Goal: Task Accomplishment & Management: Use online tool/utility

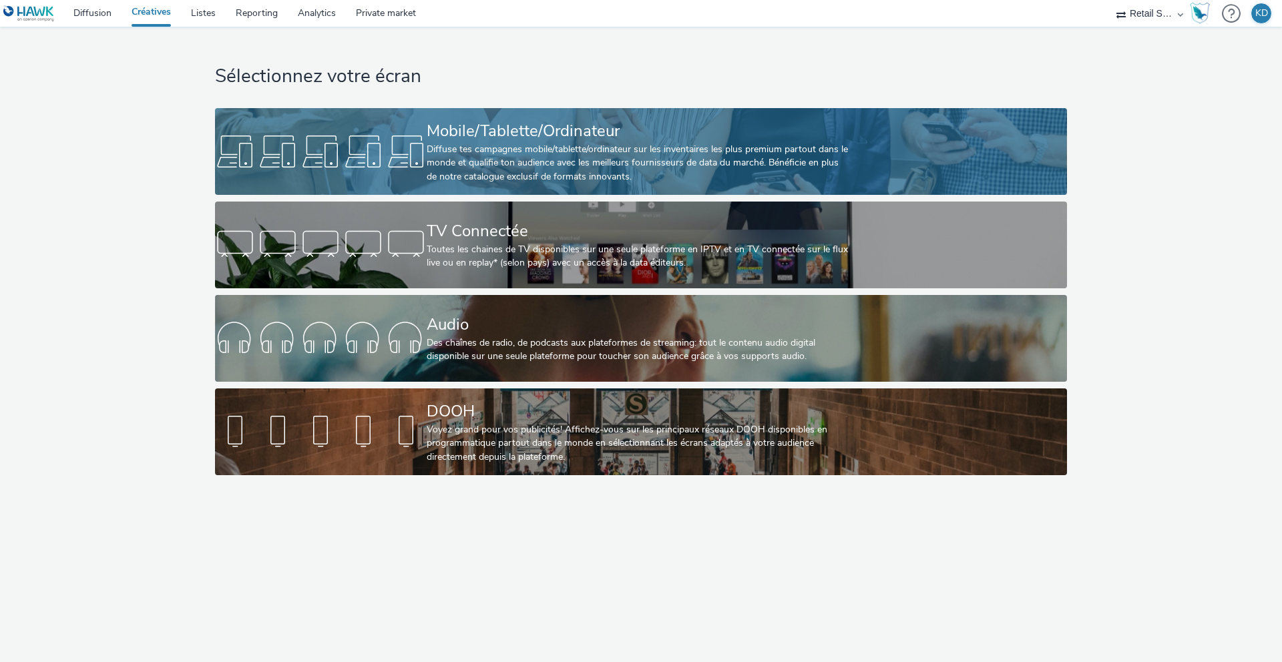
click at [636, 154] on div "Diffuse tes campagnes mobile/tablette/ordinateur sur les inventaires les plus p…" at bounding box center [638, 163] width 423 height 41
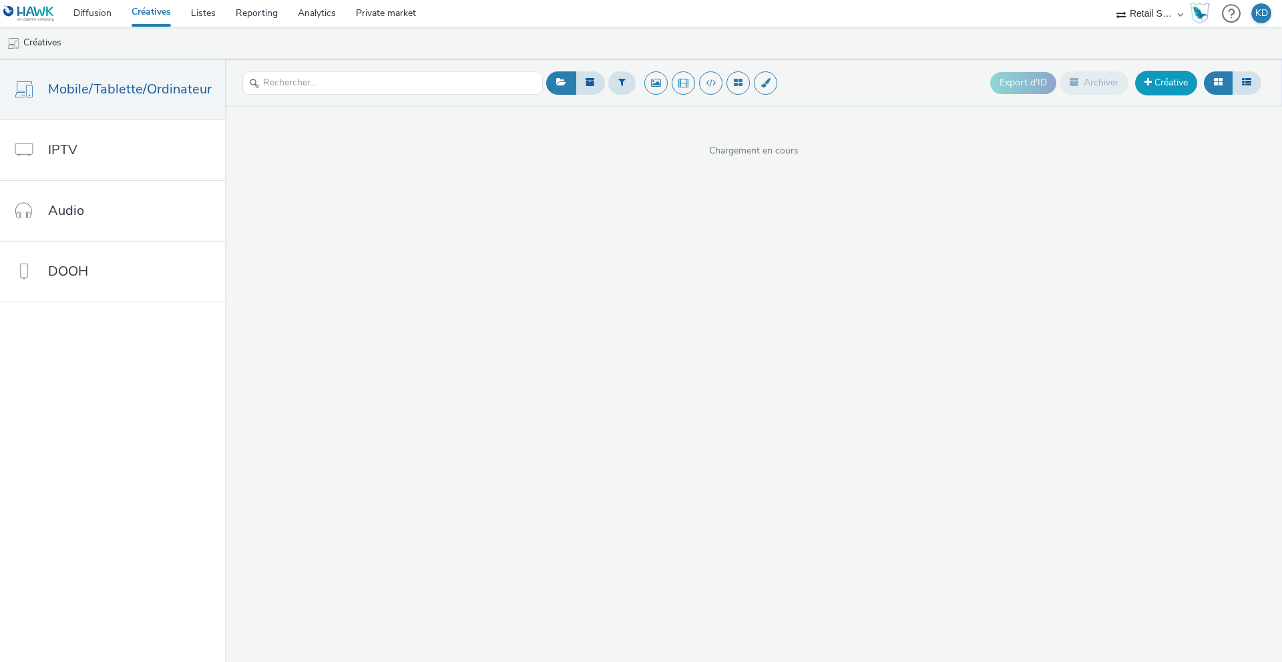
click at [1165, 83] on link "Créative" at bounding box center [1166, 83] width 62 height 24
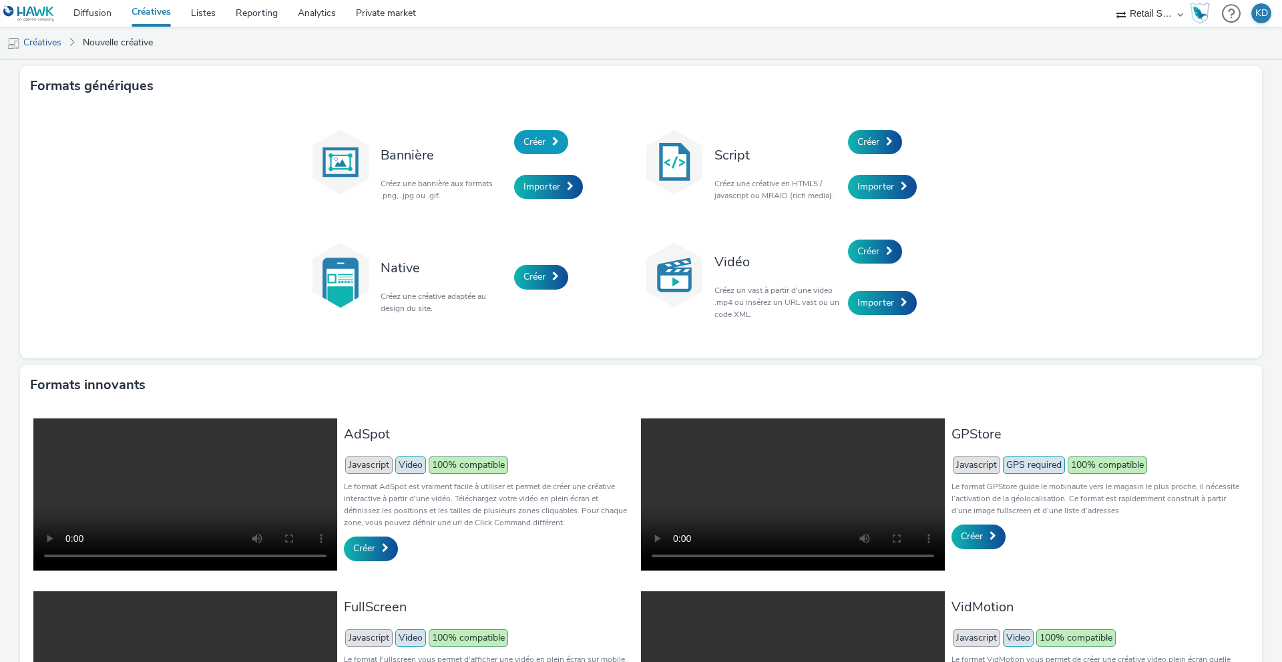
click at [552, 144] on link "Créer" at bounding box center [541, 142] width 54 height 24
click at [543, 192] on span "Importer" at bounding box center [542, 186] width 37 height 13
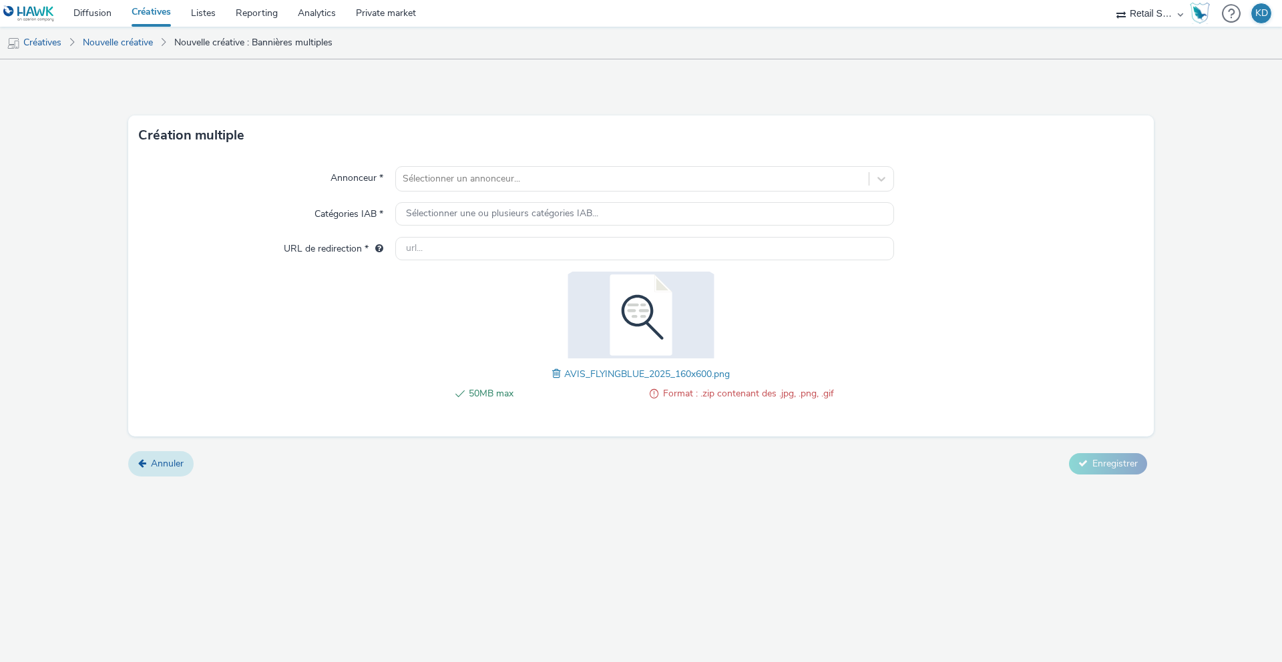
click at [156, 466] on span "Annuler" at bounding box center [167, 463] width 33 height 13
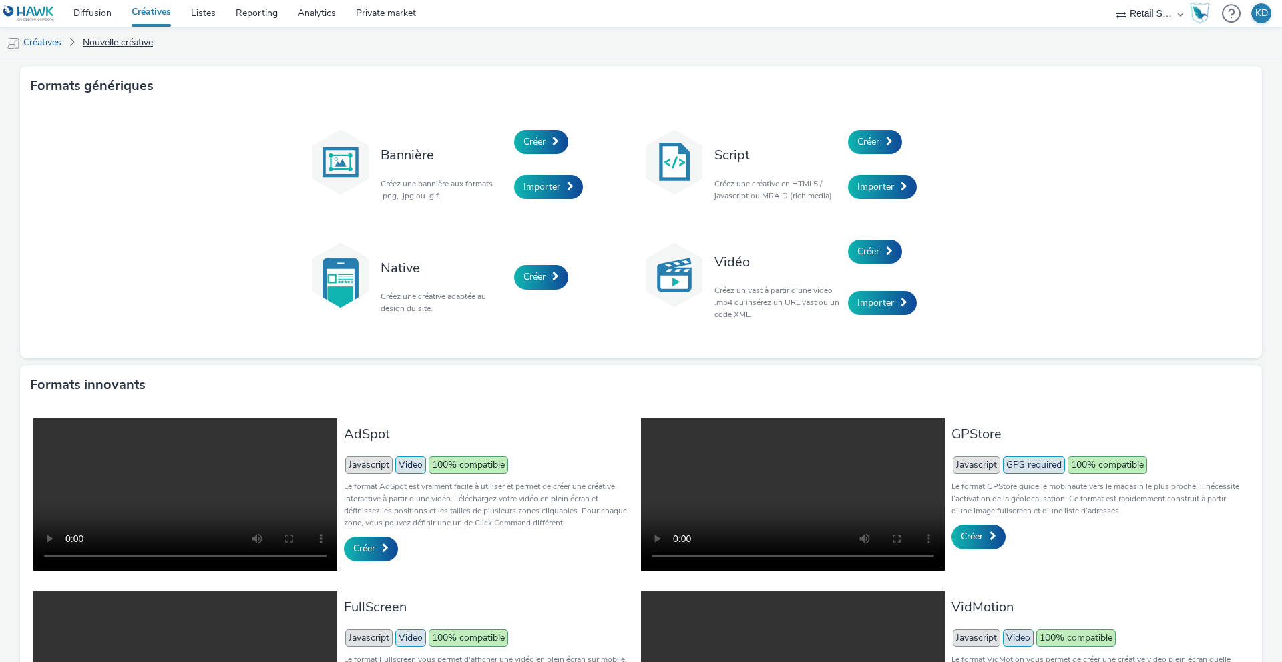
click at [117, 47] on link "Nouvelle créative" at bounding box center [117, 43] width 83 height 32
click at [37, 47] on link "Créatives" at bounding box center [34, 43] width 68 height 32
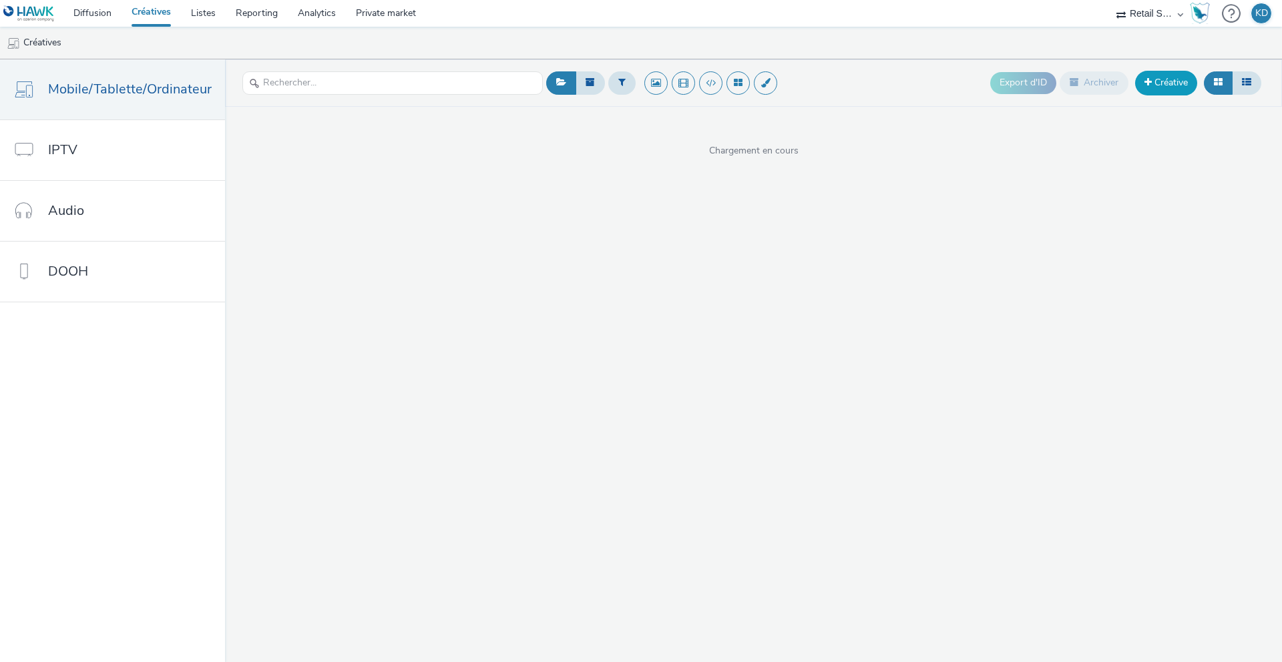
click at [1161, 85] on link "Créative" at bounding box center [1166, 83] width 62 height 24
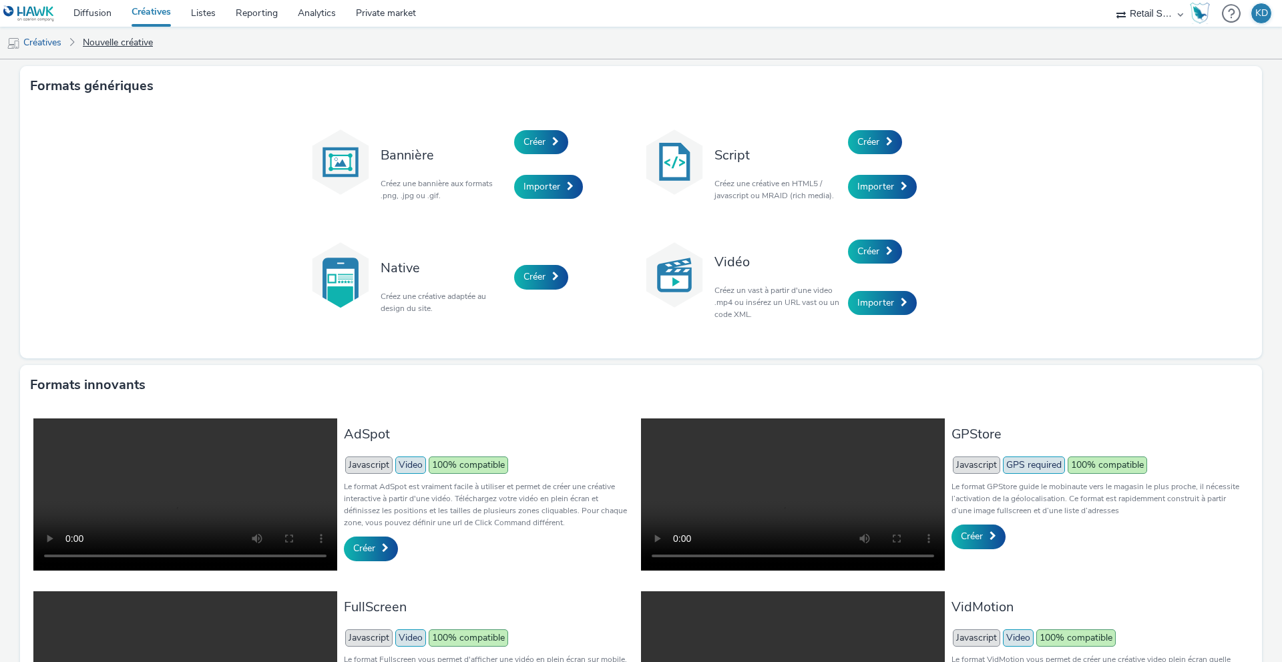
click at [113, 48] on link "Nouvelle créative" at bounding box center [117, 43] width 83 height 32
click at [117, 40] on link "Nouvelle créative" at bounding box center [117, 43] width 83 height 32
click at [33, 41] on link "Créatives" at bounding box center [34, 43] width 68 height 32
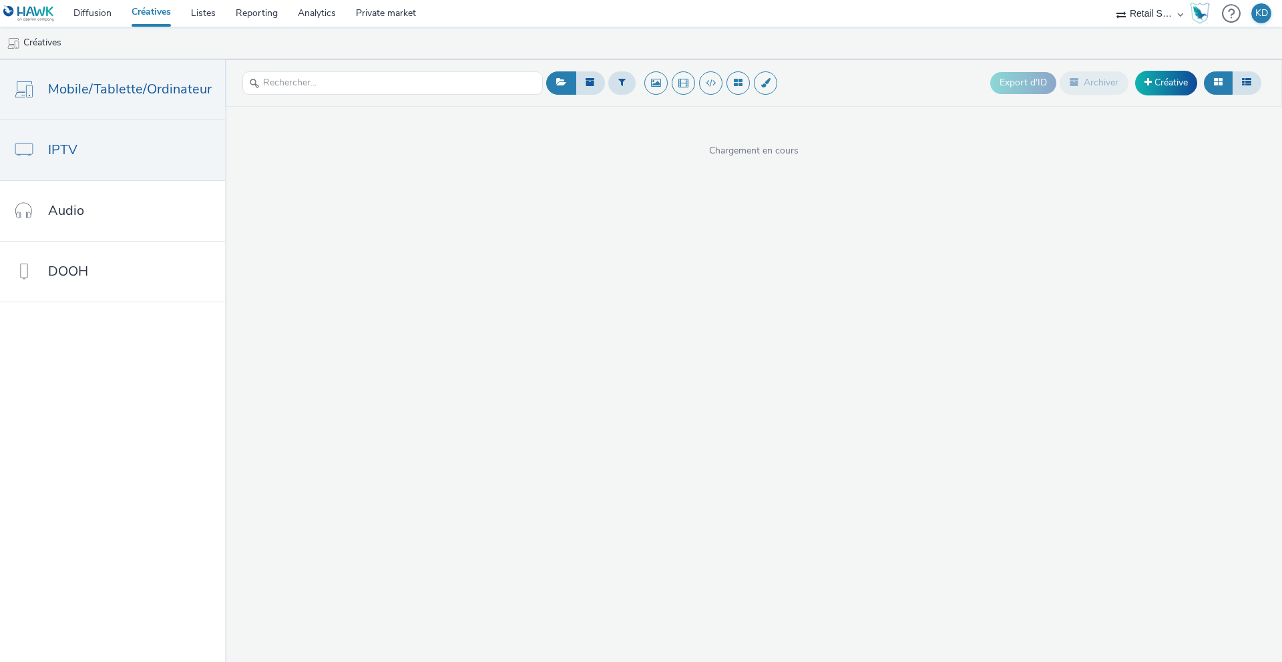
click at [136, 161] on link "IPTV" at bounding box center [112, 150] width 225 height 60
click at [143, 108] on link "Mobile/Tablette/Ordinateur" at bounding box center [112, 89] width 225 height 60
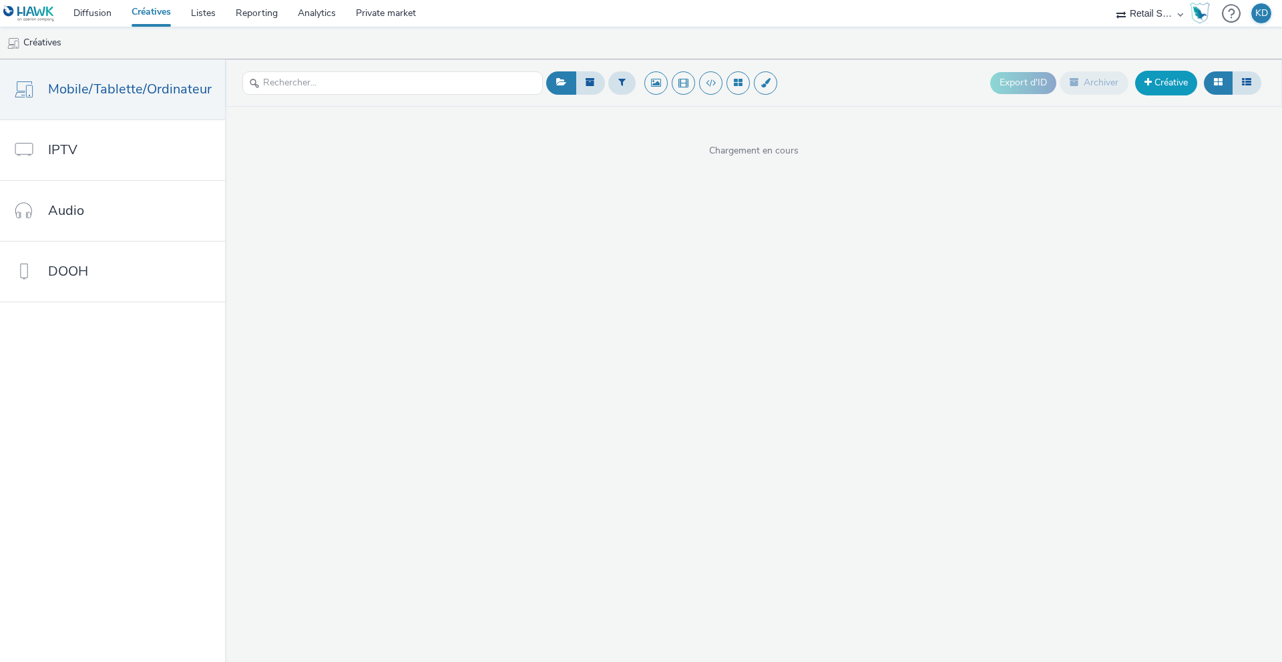
click at [1159, 81] on link "Créative" at bounding box center [1166, 83] width 62 height 24
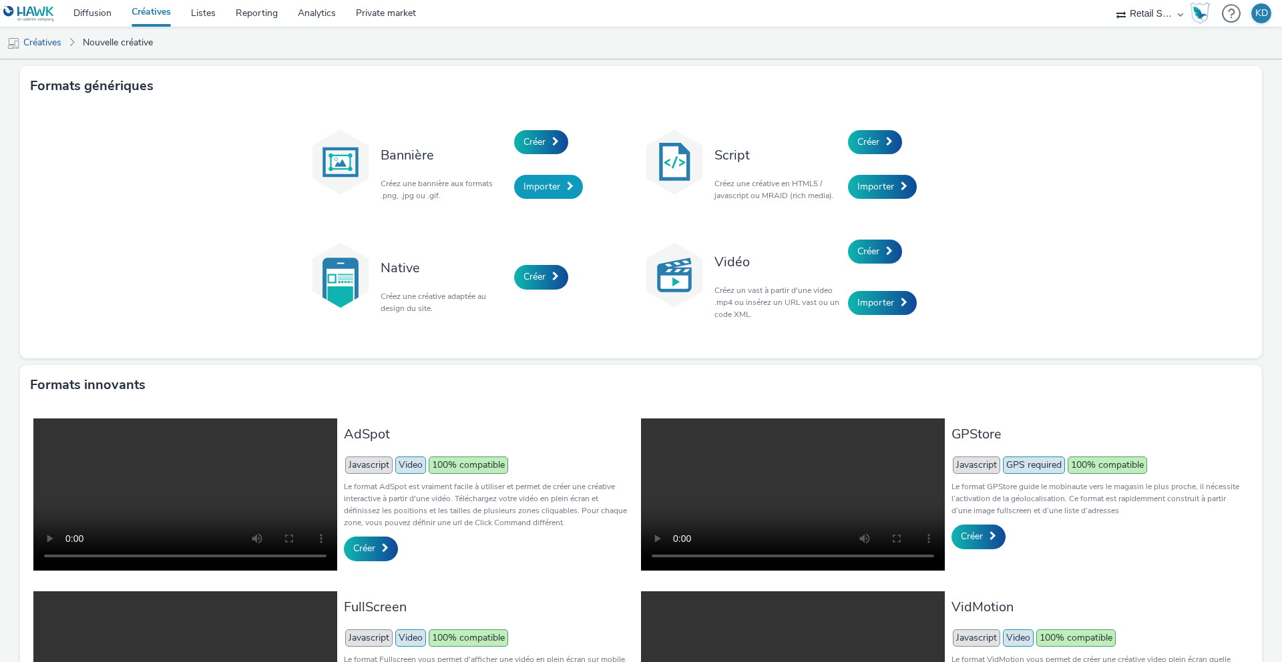
click at [548, 186] on span "Importer" at bounding box center [542, 186] width 37 height 13
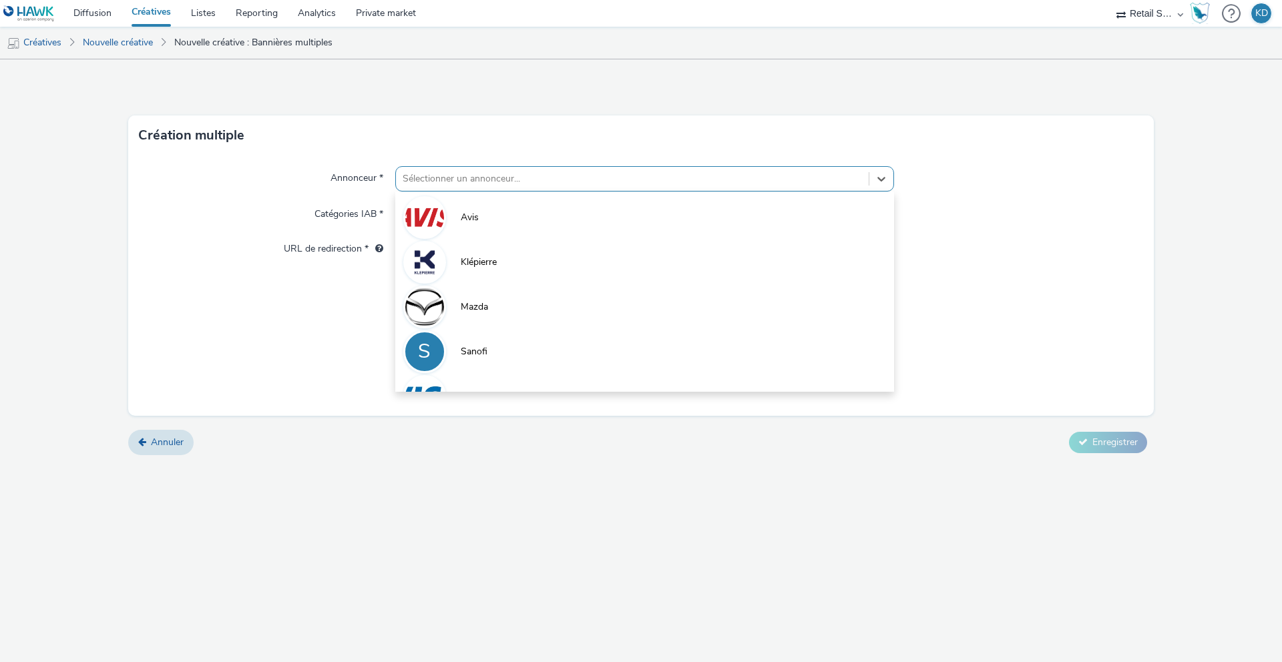
click at [595, 171] on div at bounding box center [632, 179] width 459 height 16
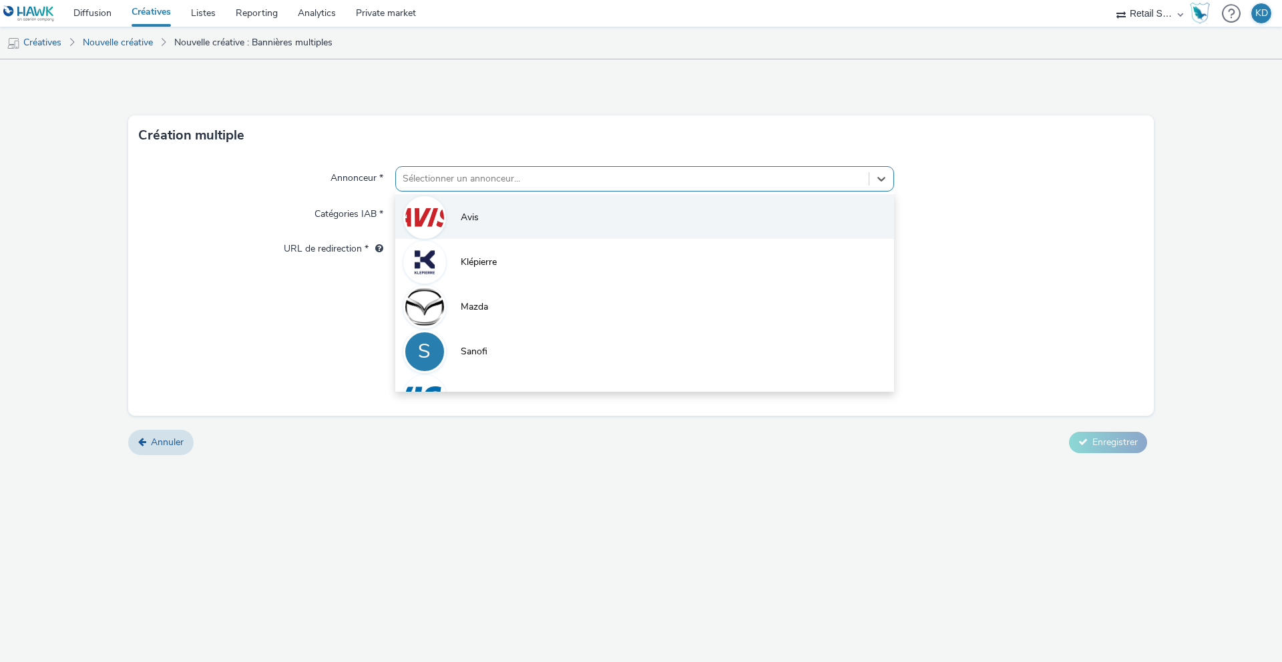
click at [485, 228] on li "Avis" at bounding box center [644, 216] width 499 height 45
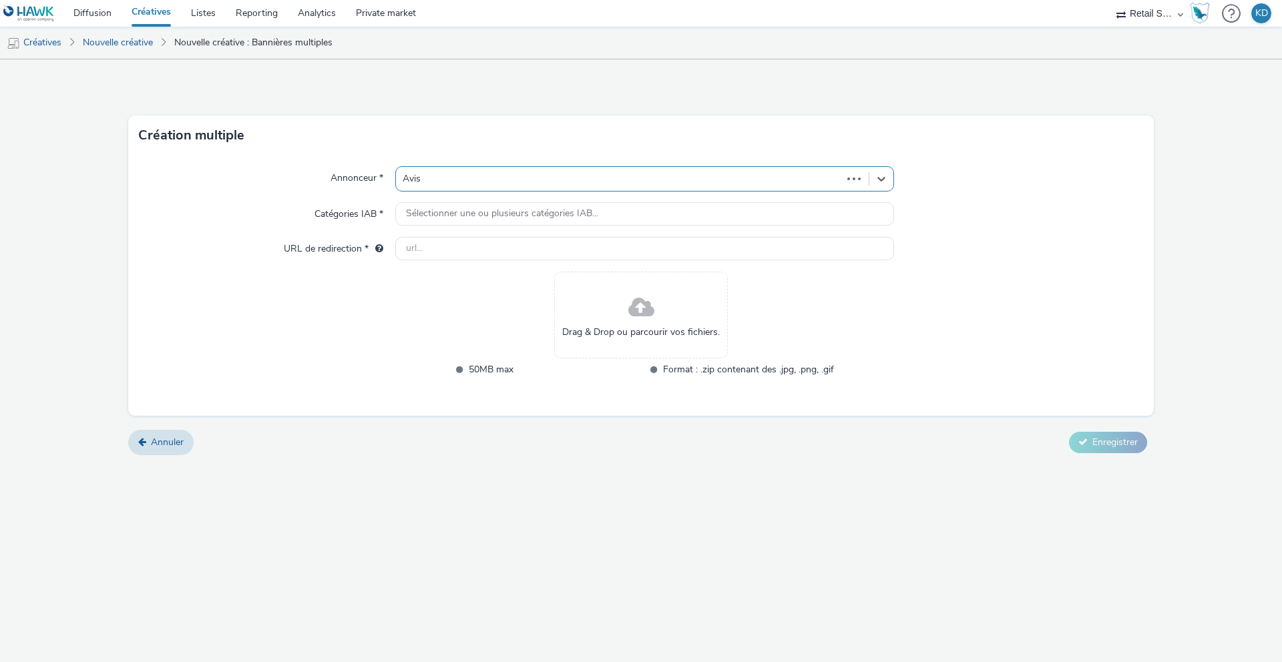
type input "[URL][DOMAIN_NAME]"
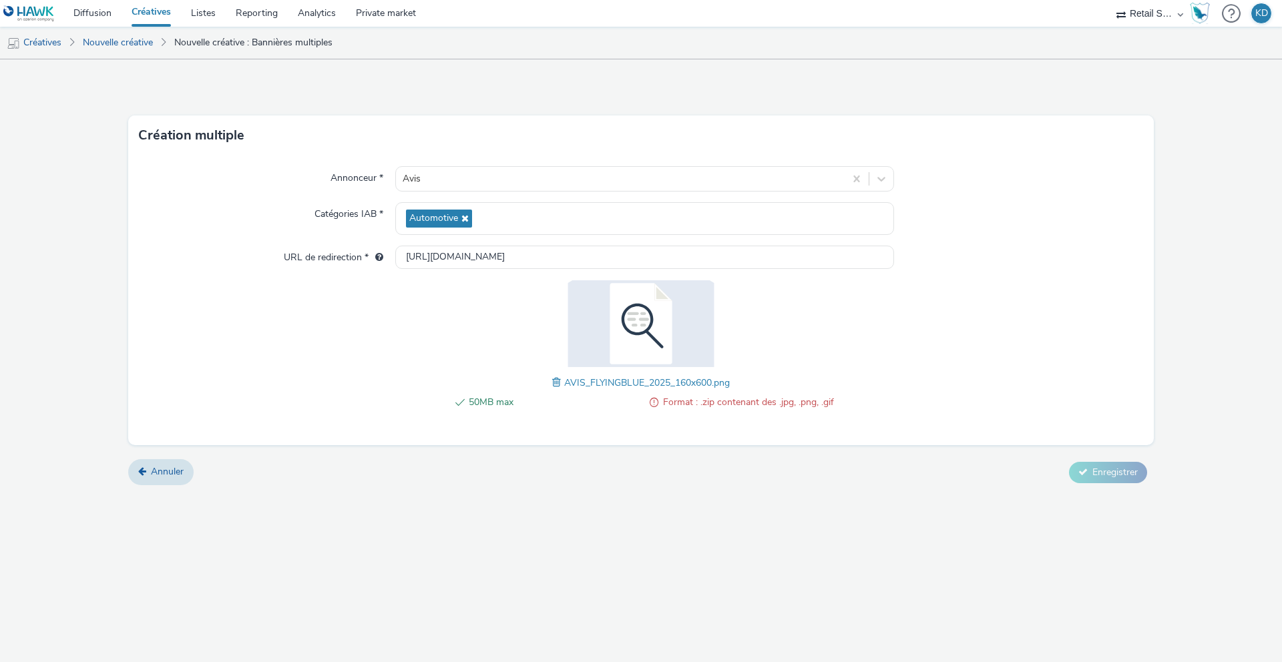
click at [671, 329] on img at bounding box center [641, 323] width 174 height 87
click at [168, 471] on span "Annuler" at bounding box center [167, 471] width 33 height 13
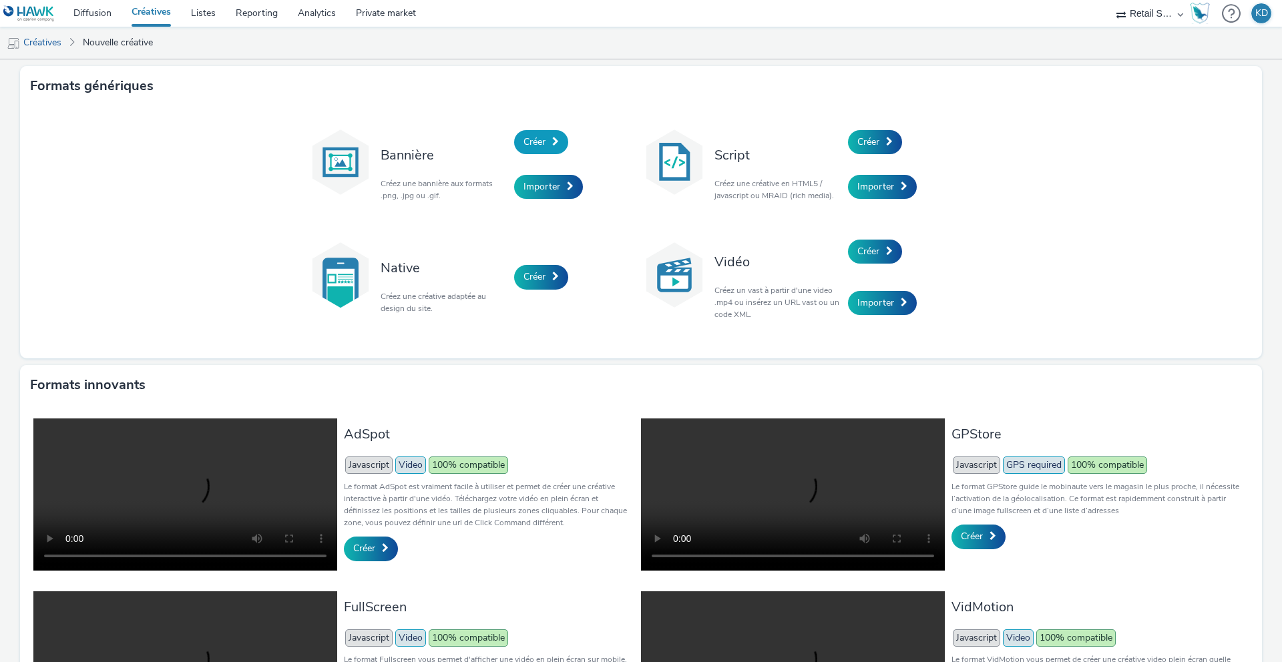
click at [558, 140] on span at bounding box center [555, 141] width 7 height 9
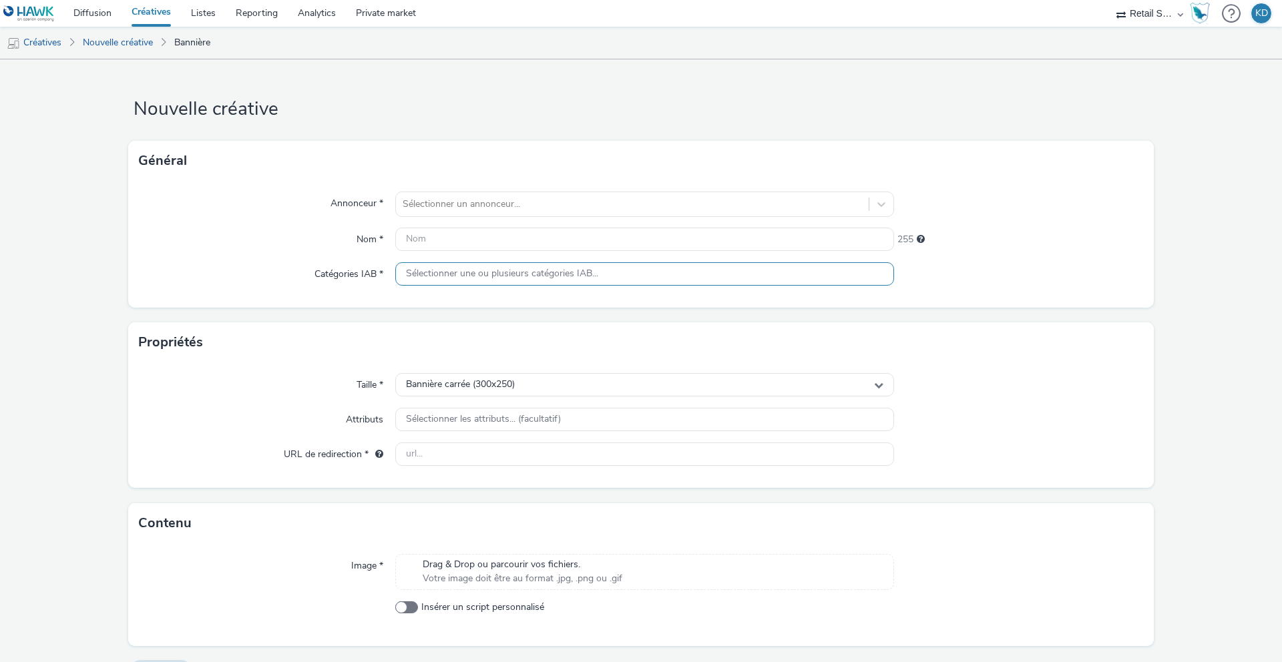
scroll to position [33, 0]
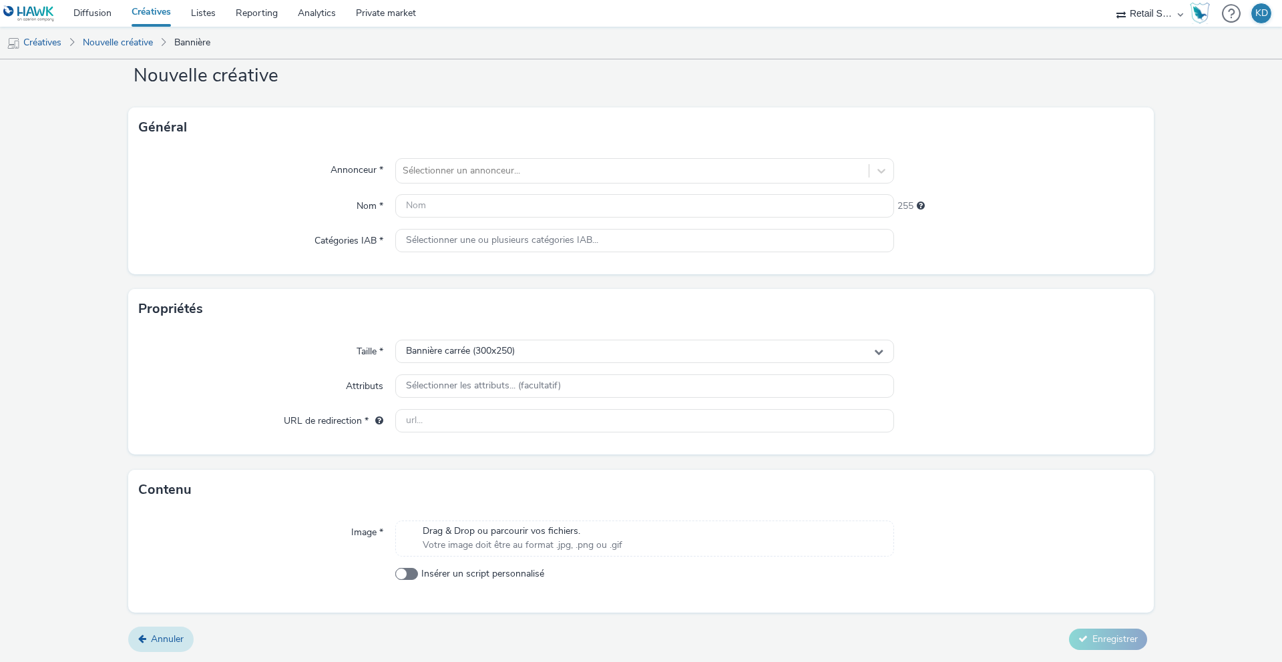
click at [166, 642] on span "Annuler" at bounding box center [167, 639] width 33 height 13
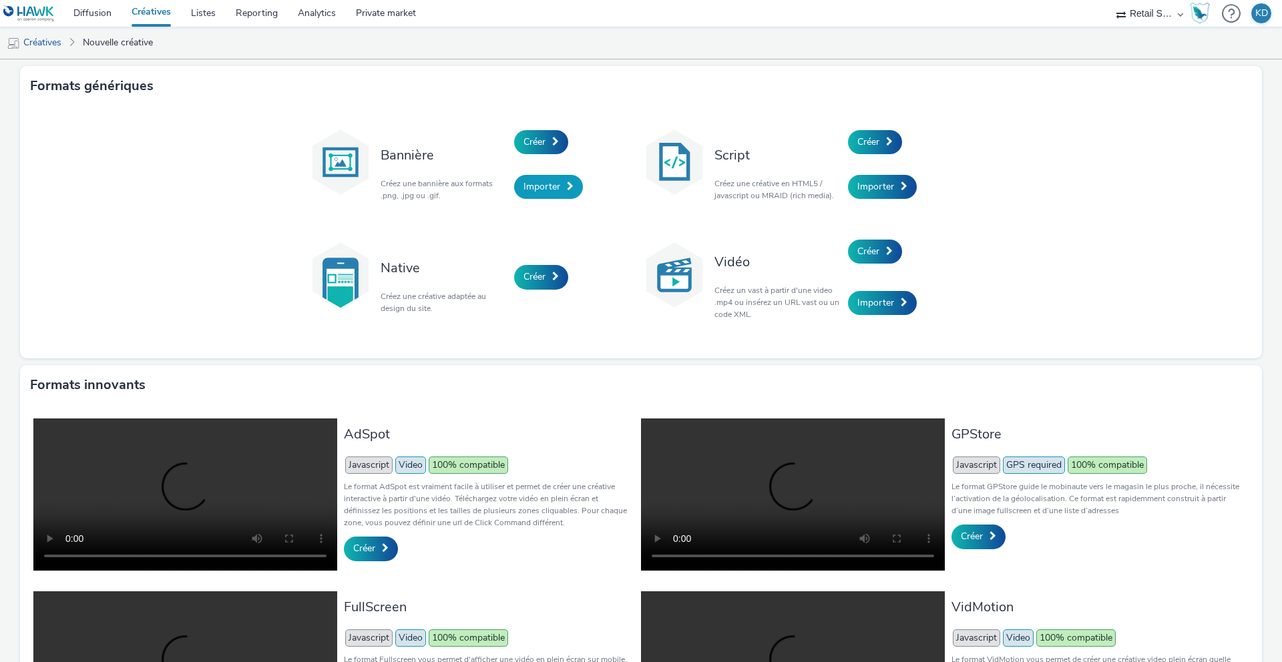
click at [549, 188] on span "Importer" at bounding box center [542, 186] width 37 height 13
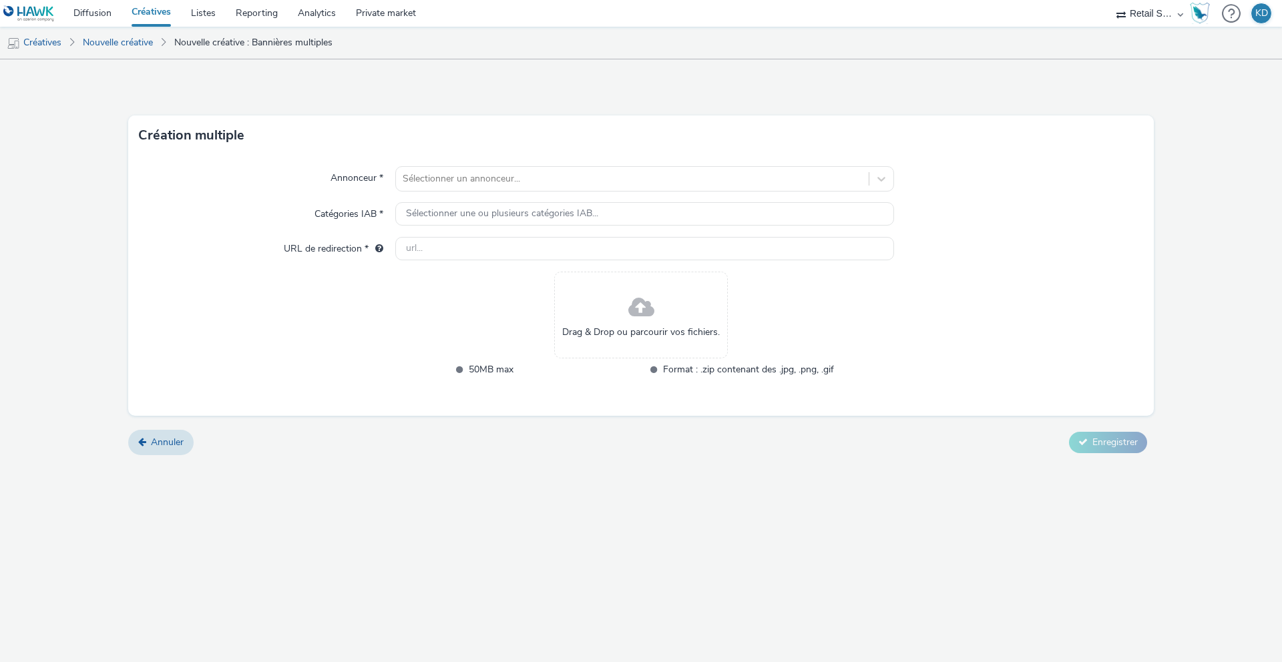
click at [1215, 612] on div "Création multiple Annonceur * Sélectionner un annonceur... Catégories IAB * Sél…" at bounding box center [641, 360] width 1282 height 603
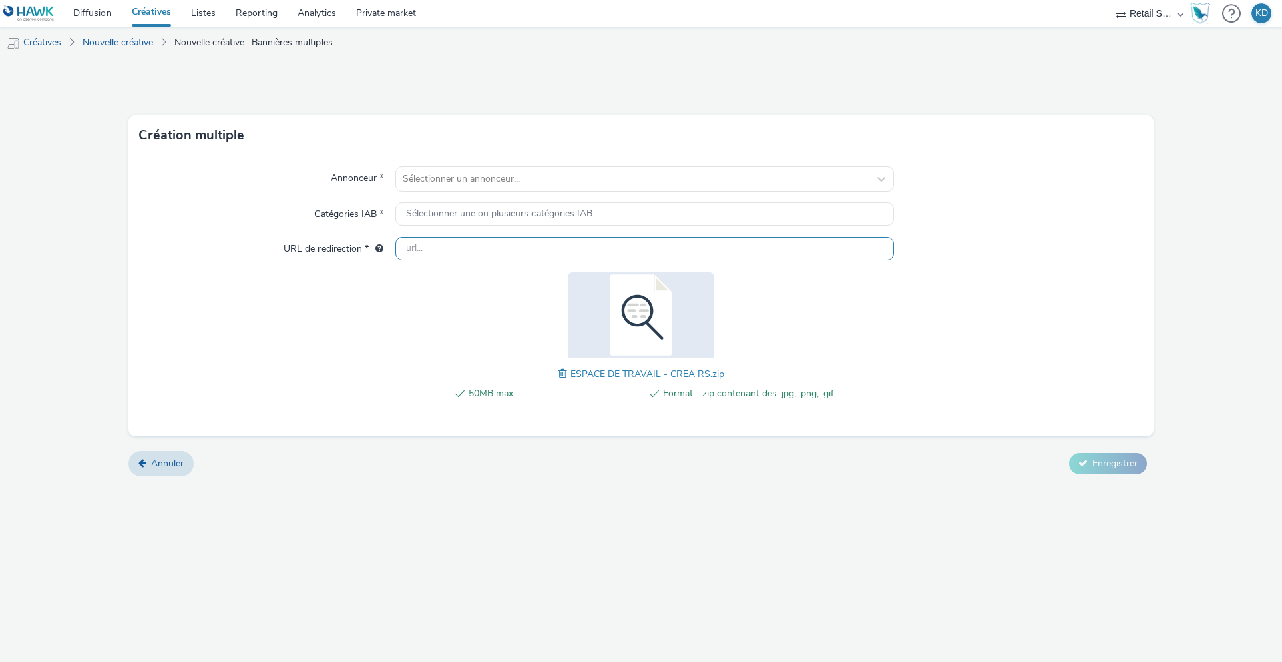
click at [431, 250] on input "text" at bounding box center [644, 248] width 499 height 23
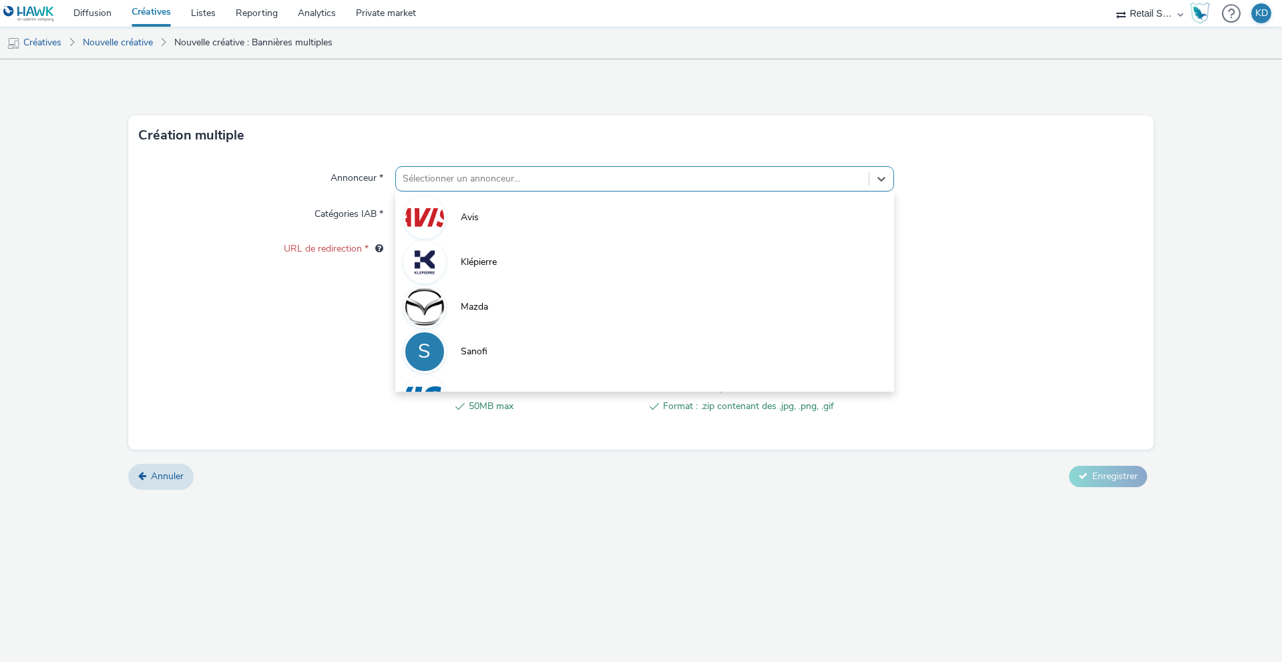
click at [448, 183] on div at bounding box center [632, 179] width 459 height 16
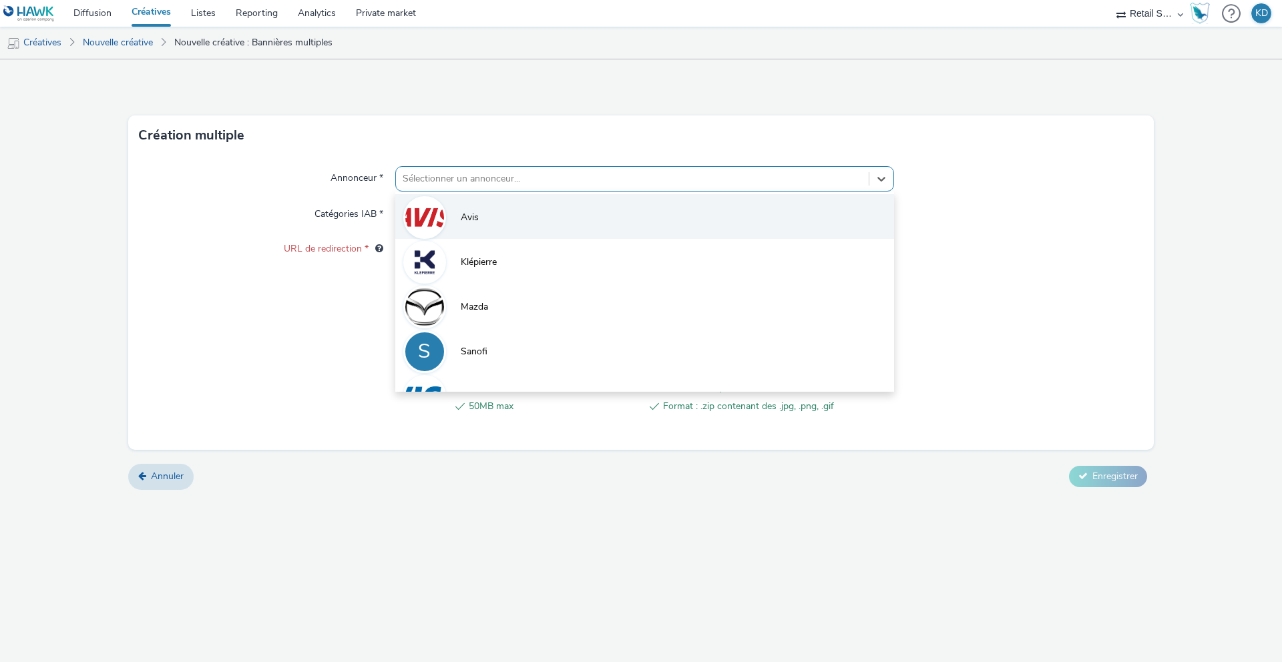
click at [466, 208] on li "Avis" at bounding box center [644, 216] width 499 height 45
type input "[URL][DOMAIN_NAME]"
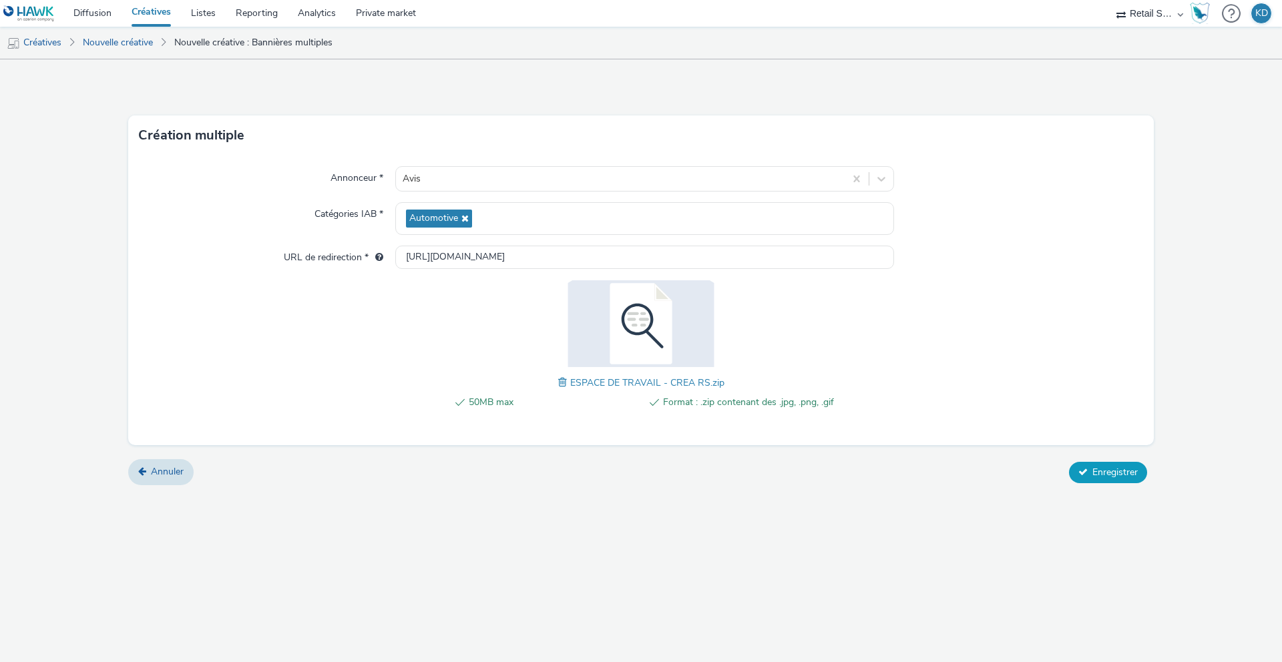
click at [1121, 473] on span "Enregistrer" at bounding box center [1115, 472] width 45 height 13
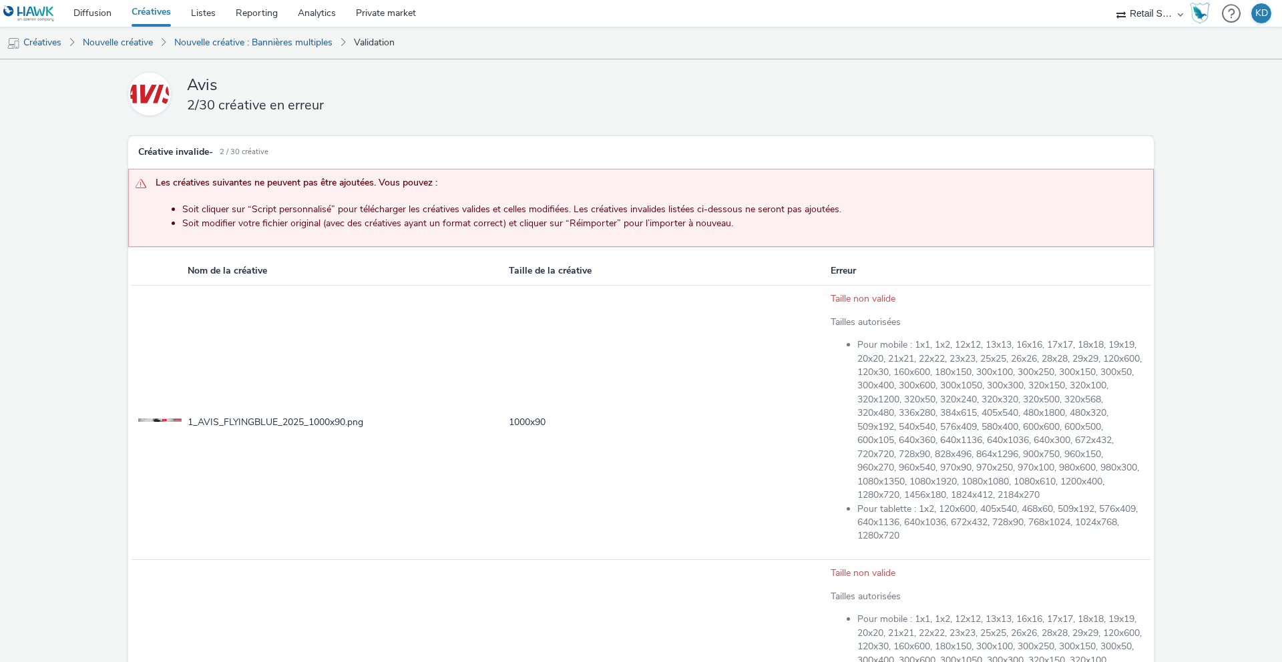
drag, startPoint x: 248, startPoint y: 208, endPoint x: 316, endPoint y: 208, distance: 67.4
click at [316, 208] on li "Soit cliquer sur “Script personnalisé” pour télécharger les créatives valides e…" at bounding box center [664, 209] width 964 height 13
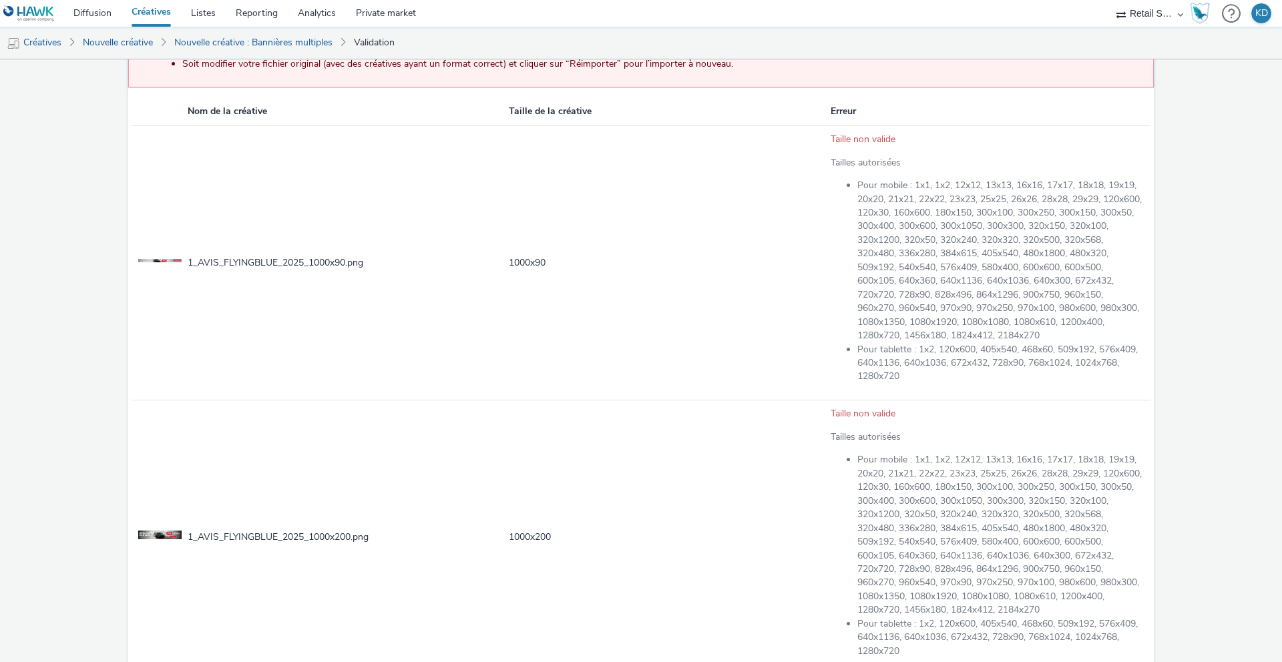
scroll to position [263, 0]
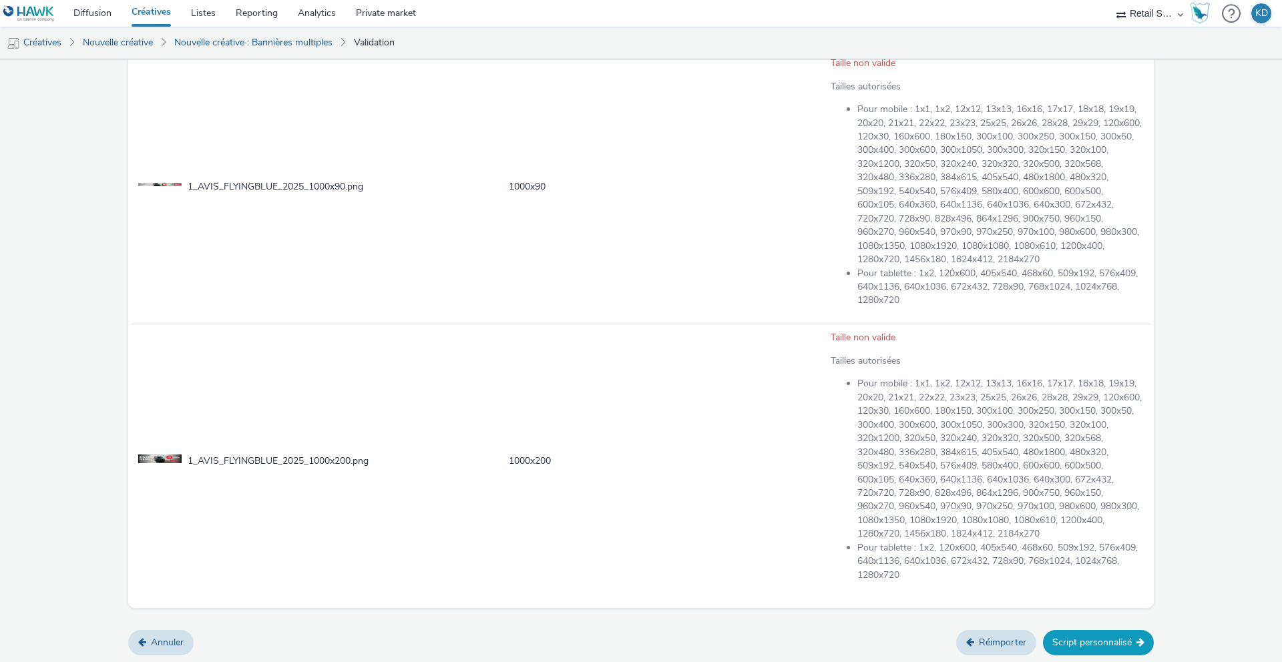
click at [1111, 649] on button "Script personnalisé" at bounding box center [1098, 642] width 111 height 25
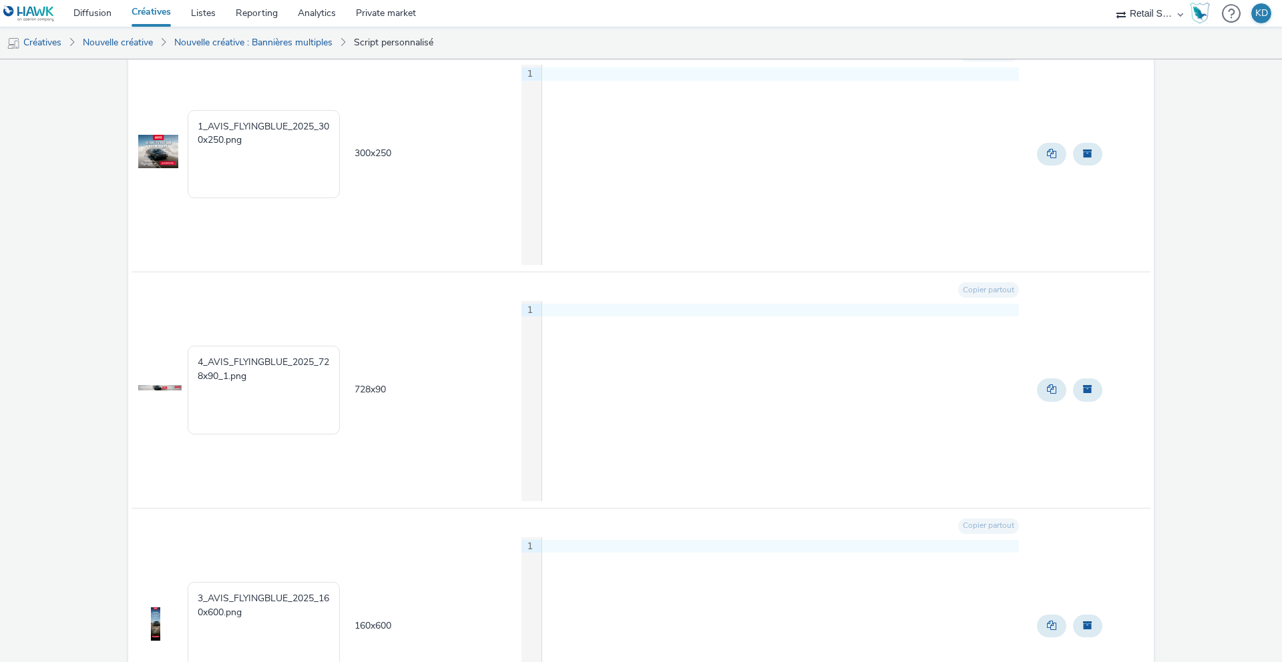
scroll to position [6224, 0]
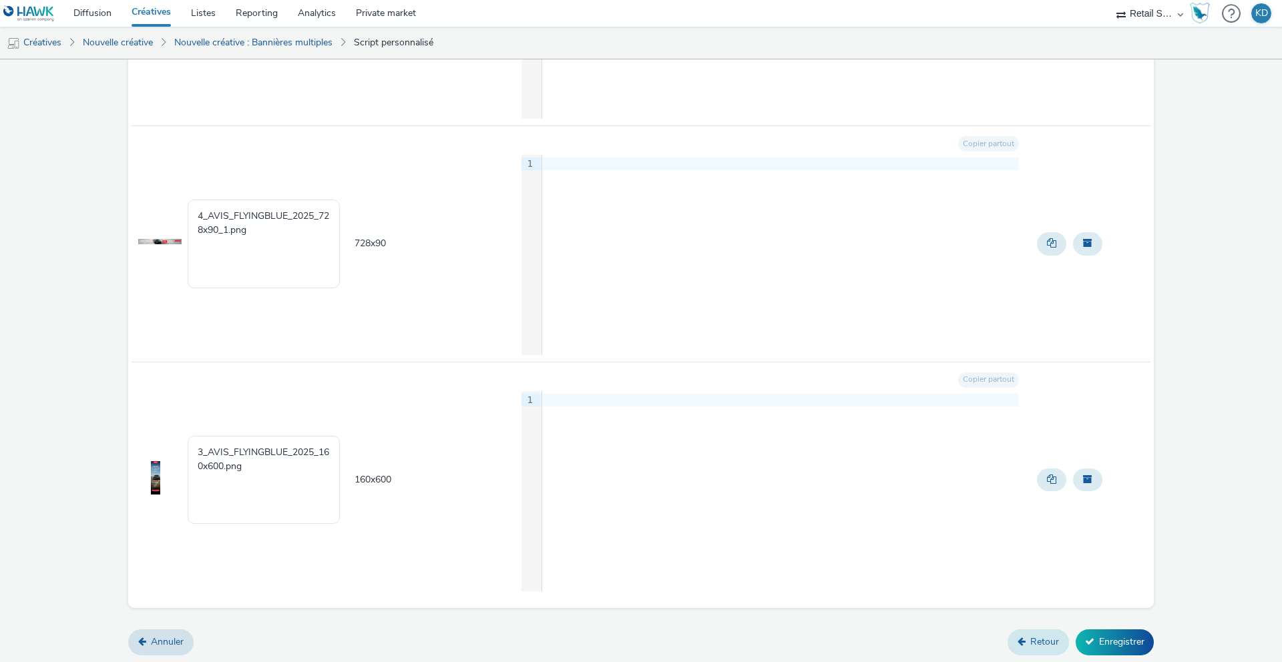
click at [1047, 650] on link "Retour" at bounding box center [1038, 642] width 61 height 25
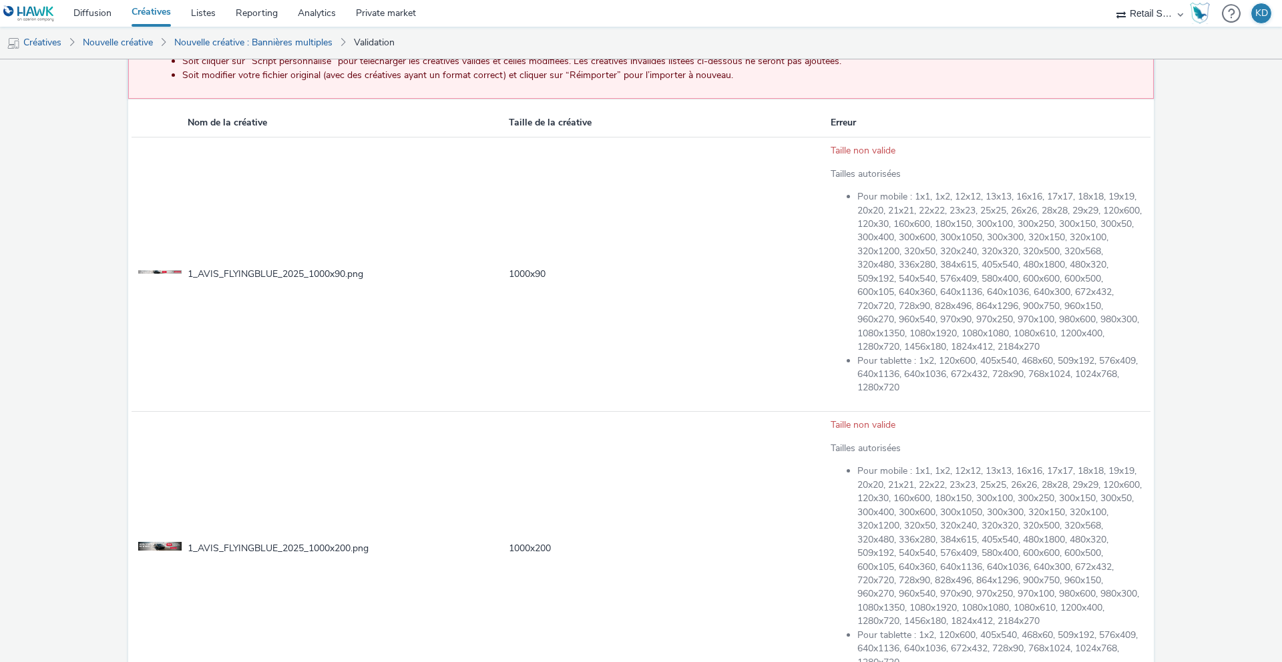
scroll to position [263, 0]
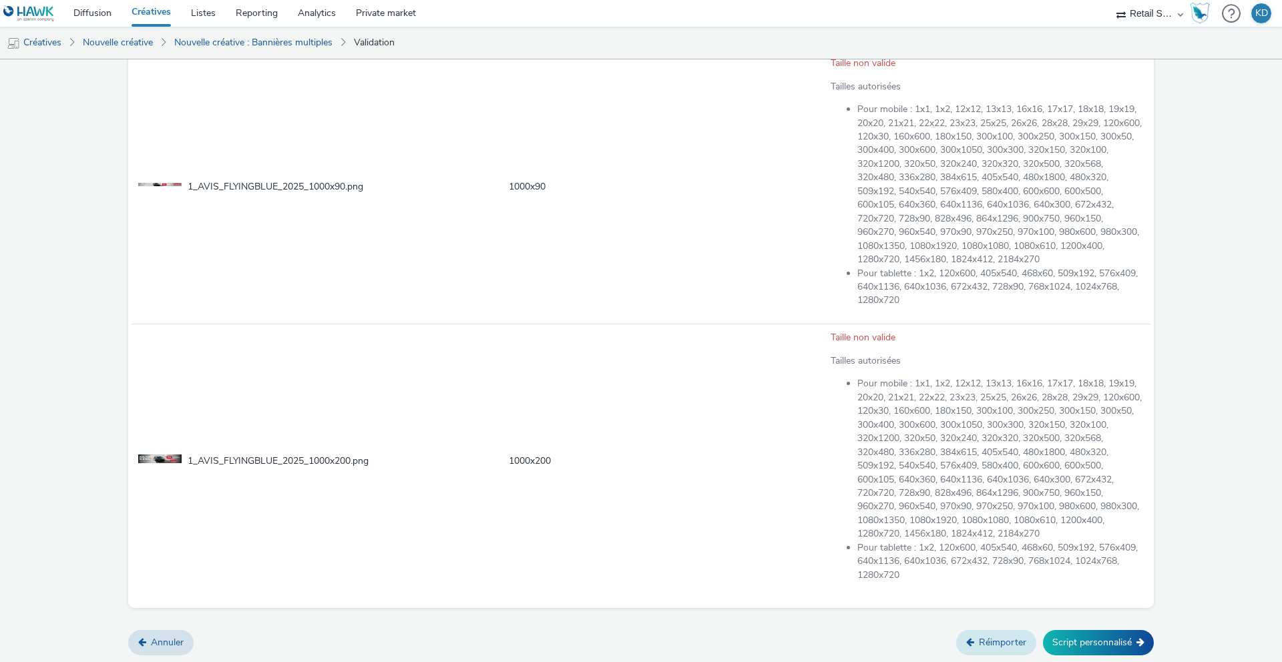
click at [994, 649] on link "Réimporter" at bounding box center [996, 642] width 80 height 25
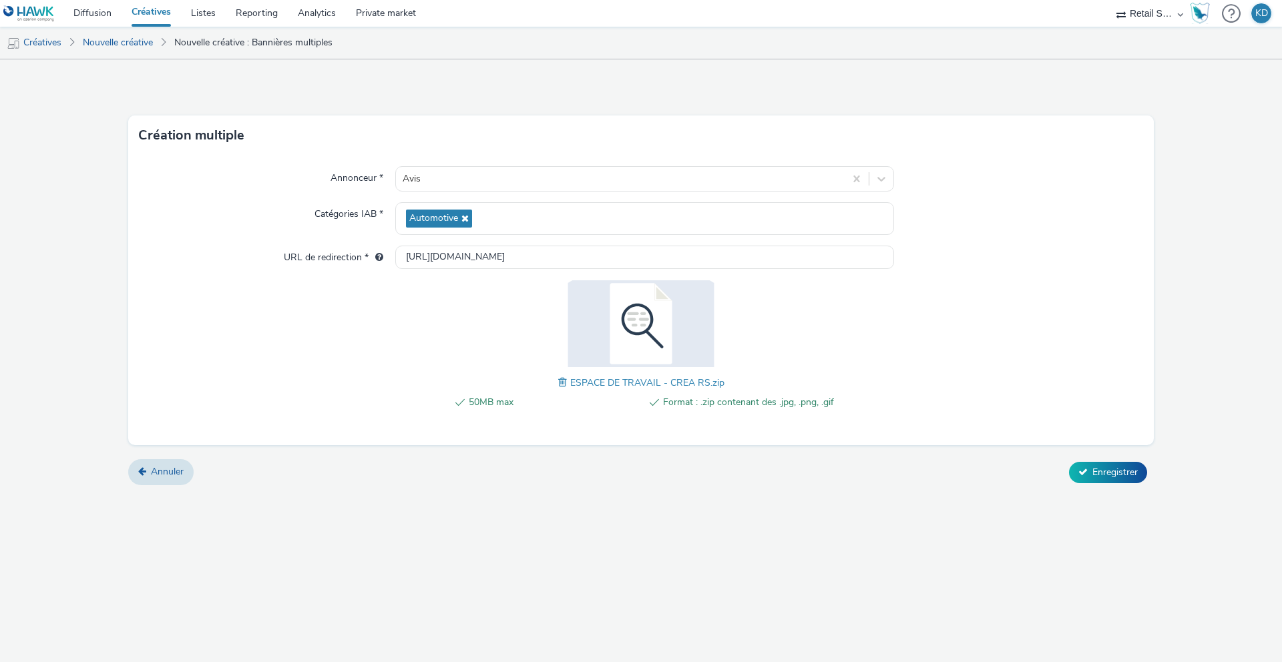
click at [563, 383] on span at bounding box center [564, 382] width 12 height 15
click at [1078, 375] on div "Annonceur * Avis Catégories IAB * Automotive URL de redirection * [URL][DOMAIN_…" at bounding box center [641, 301] width 1026 height 290
click at [1101, 467] on span "Enregistrer" at bounding box center [1115, 472] width 45 height 13
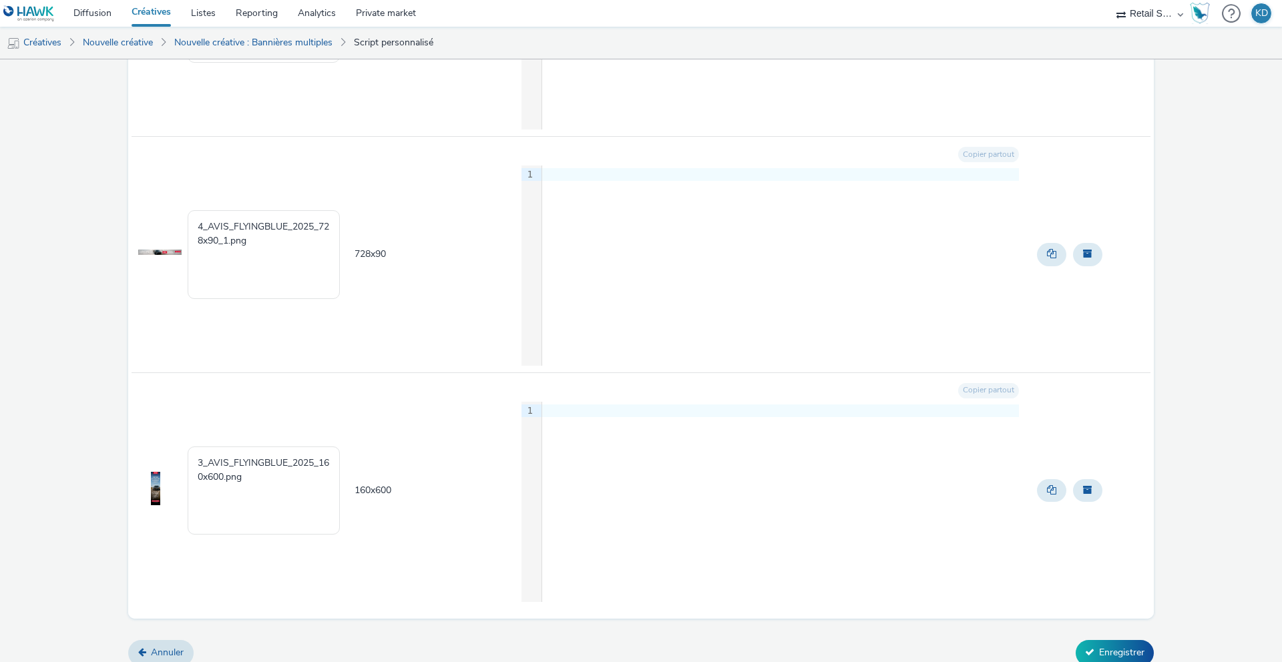
scroll to position [6224, 0]
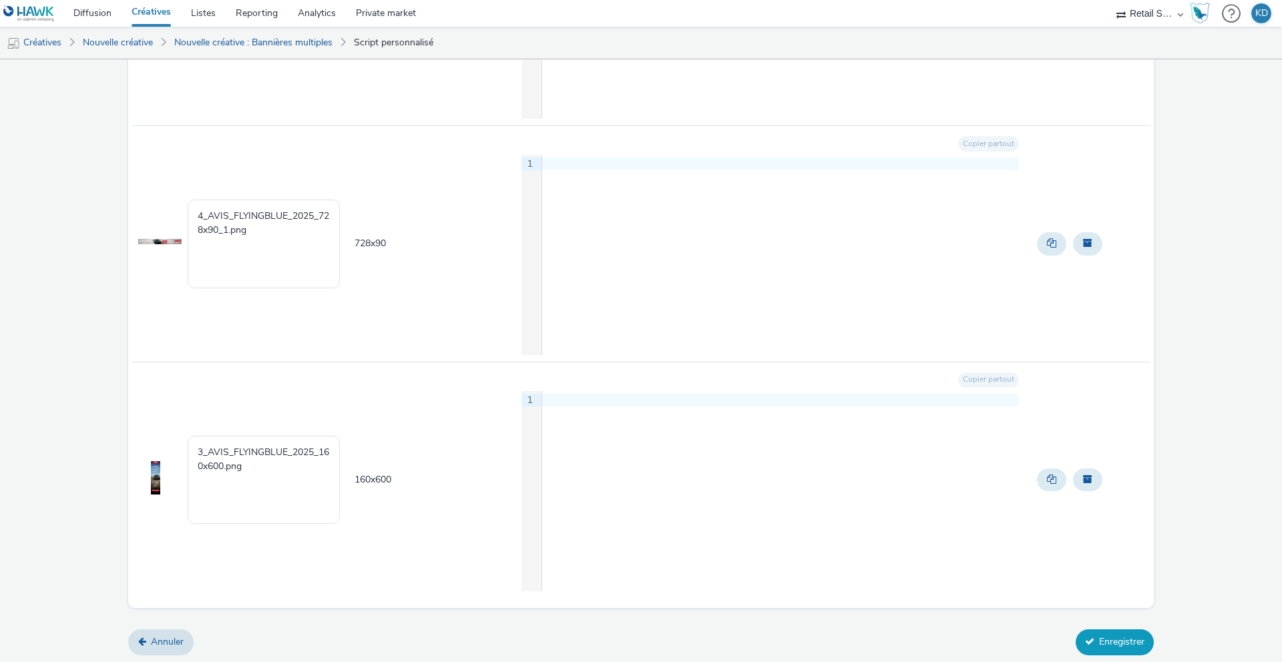
click at [1121, 639] on button "Enregistrer" at bounding box center [1115, 642] width 78 height 25
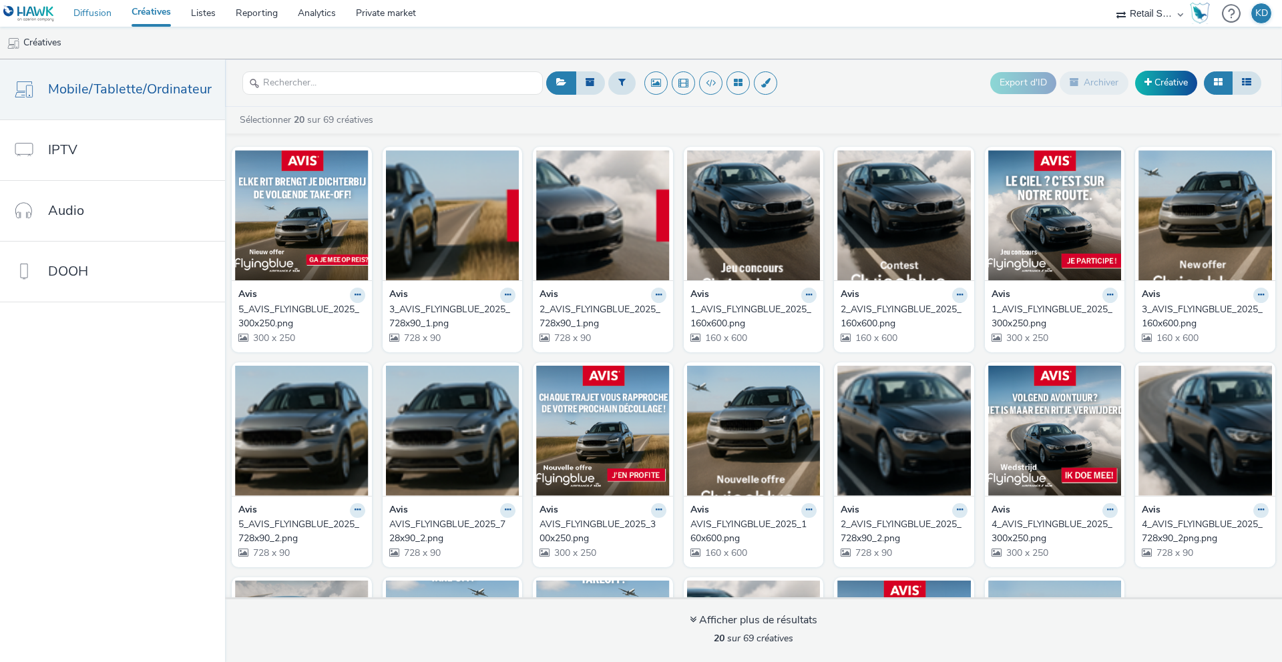
click at [106, 11] on link "Diffusion" at bounding box center [92, 13] width 58 height 27
